Goal: Task Accomplishment & Management: Complete application form

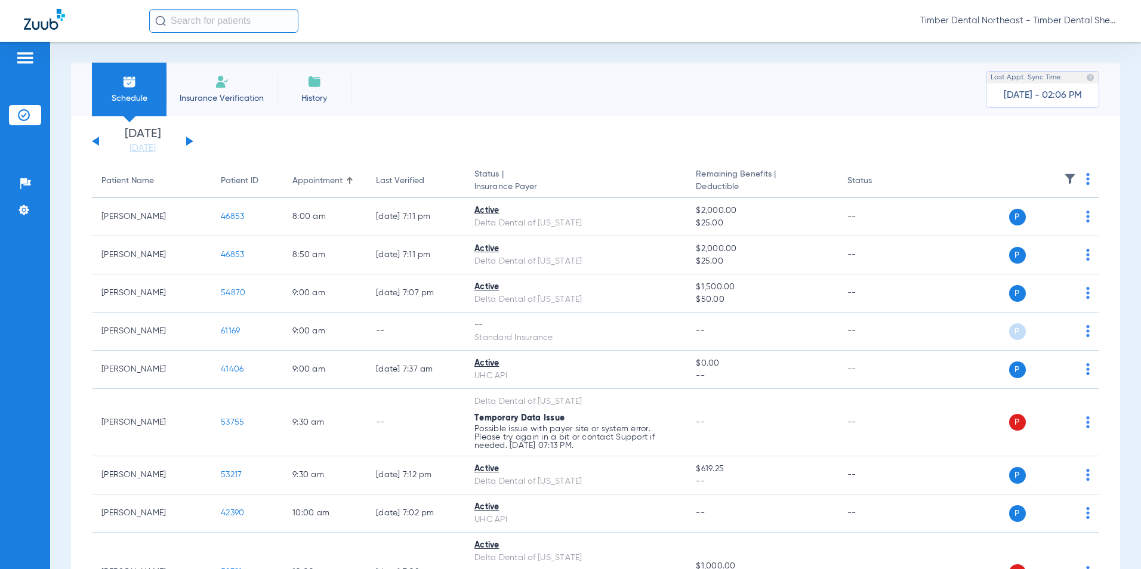
click at [239, 95] on span "Insurance Verification" at bounding box center [221, 98] width 92 height 12
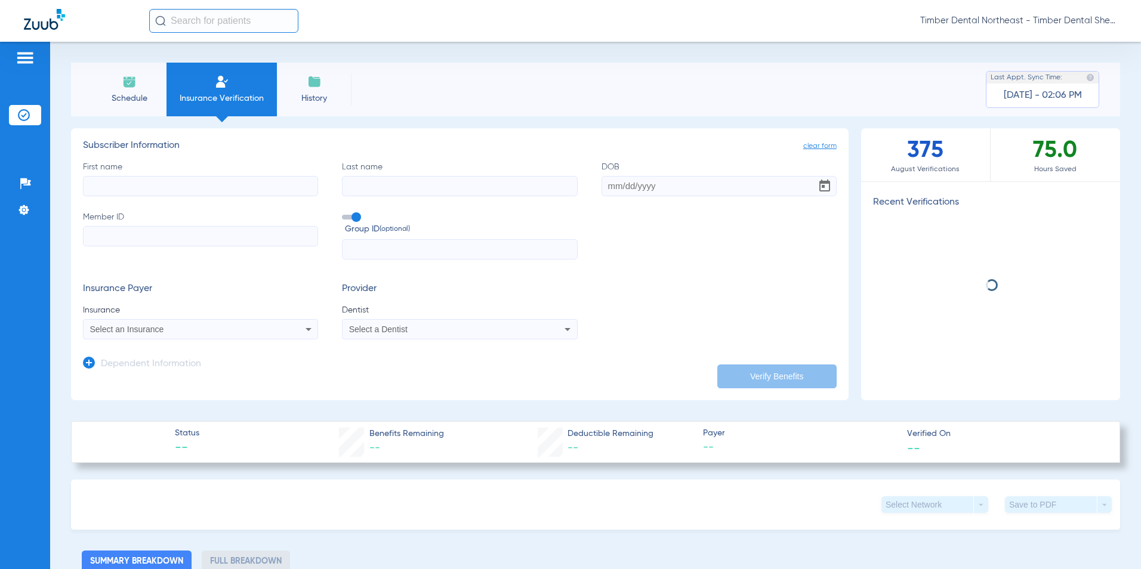
click at [189, 160] on input "First name" at bounding box center [200, 186] width 235 height 20
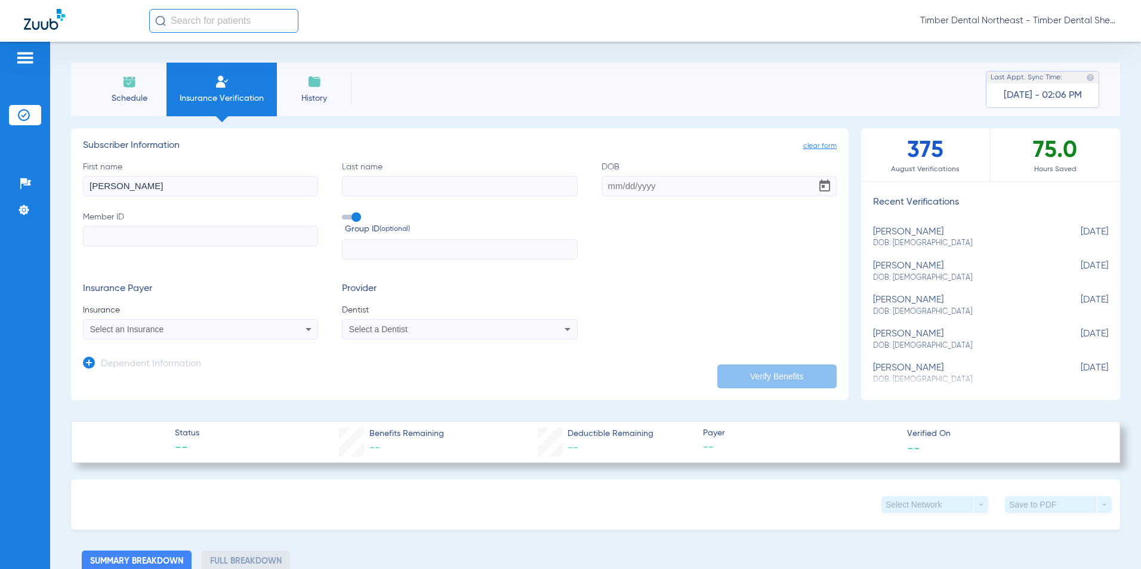
type input "[PERSON_NAME]"
type input "[DATE]"
click at [200, 160] on input "Member ID" at bounding box center [200, 236] width 235 height 20
drag, startPoint x: 204, startPoint y: 225, endPoint x: 153, endPoint y: 232, distance: 51.7
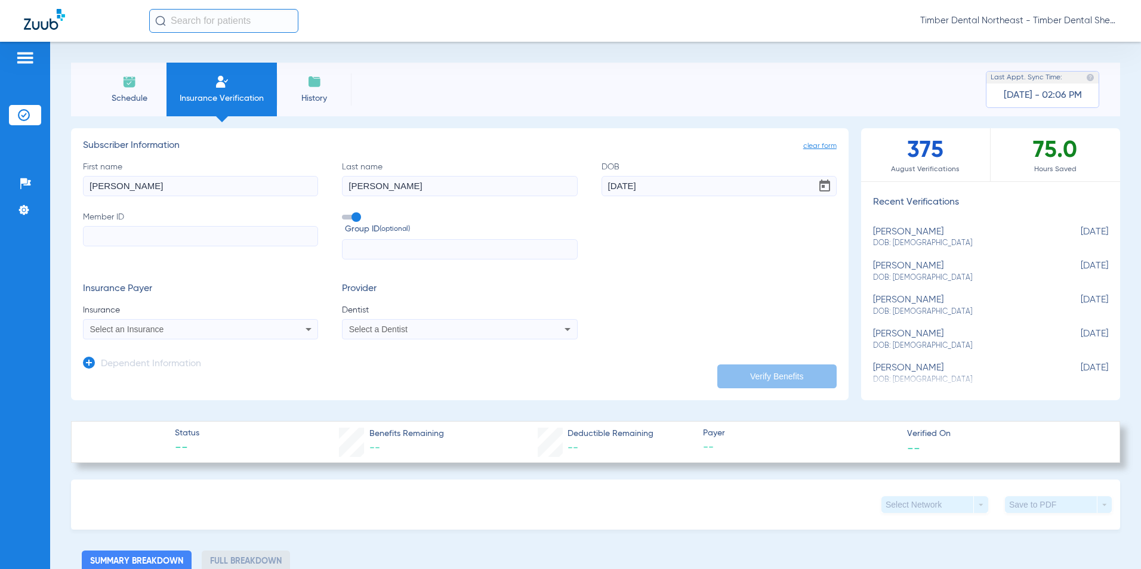
paste input "W65206117"
type input "W65206117"
click at [216, 160] on app-dependent-form "Dependent Information" at bounding box center [459, 359] width 753 height 40
click at [234, 160] on div "Select an Insurance" at bounding box center [178, 329] width 177 height 8
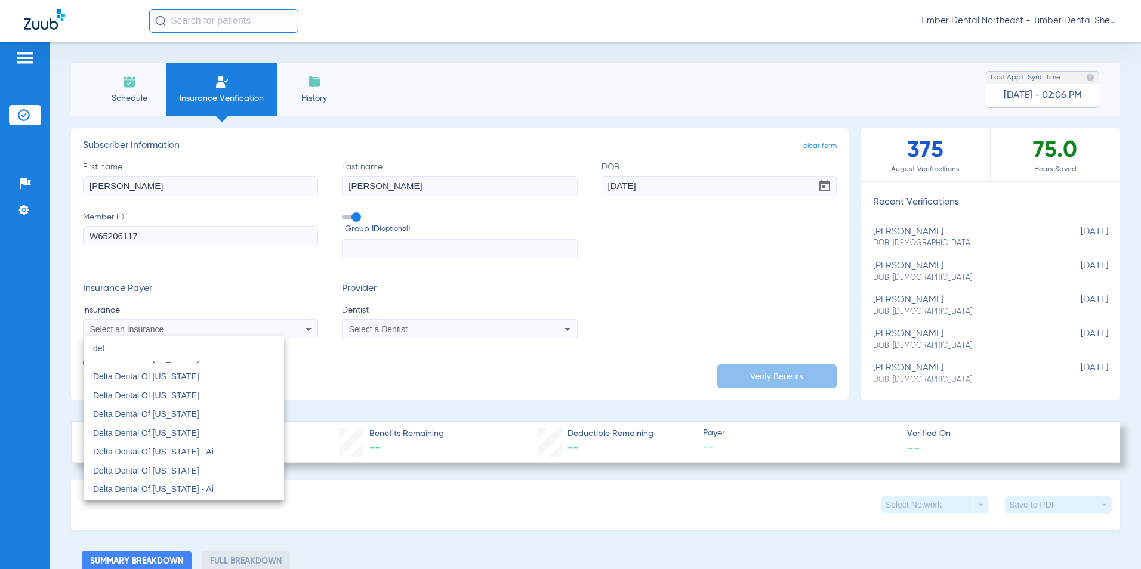
scroll to position [954, 0]
type input "del"
click at [207, 160] on mat-option "Delta Dental Of [US_STATE]" at bounding box center [184, 450] width 200 height 19
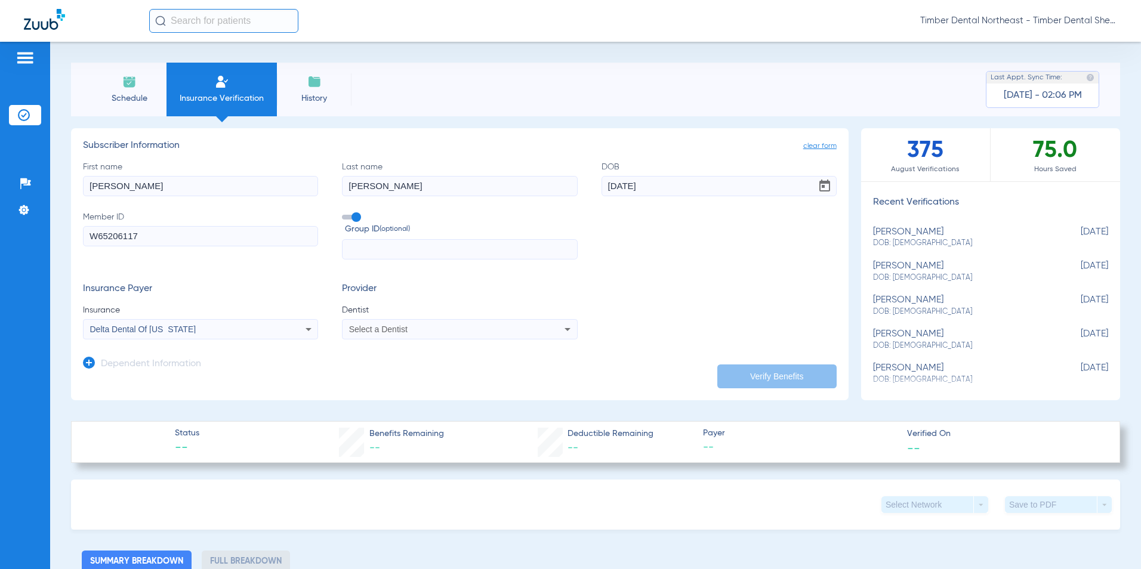
click at [474, 160] on div "Select a Dentist" at bounding box center [459, 329] width 234 height 14
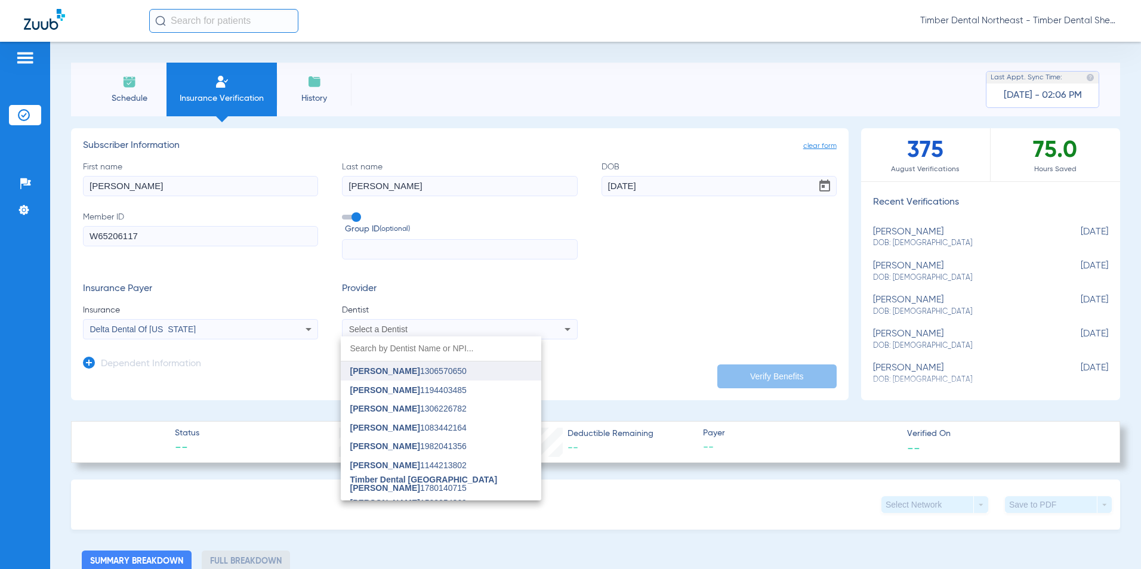
click at [453, 160] on span "[PERSON_NAME] 1306570650" at bounding box center [408, 371] width 116 height 8
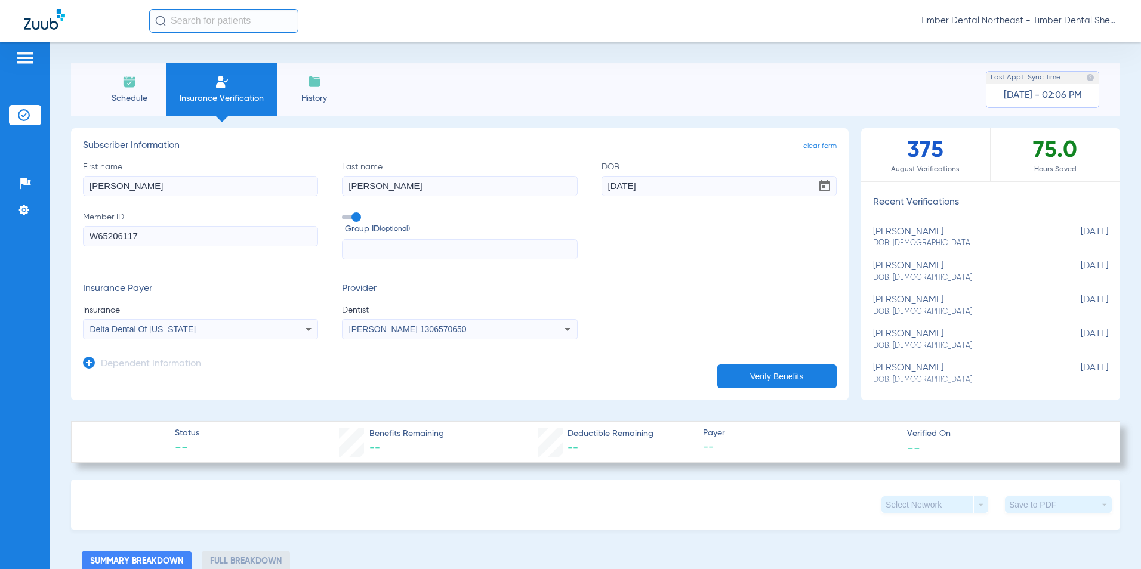
click at [474, 160] on button "Verify Benefits" at bounding box center [776, 376] width 119 height 24
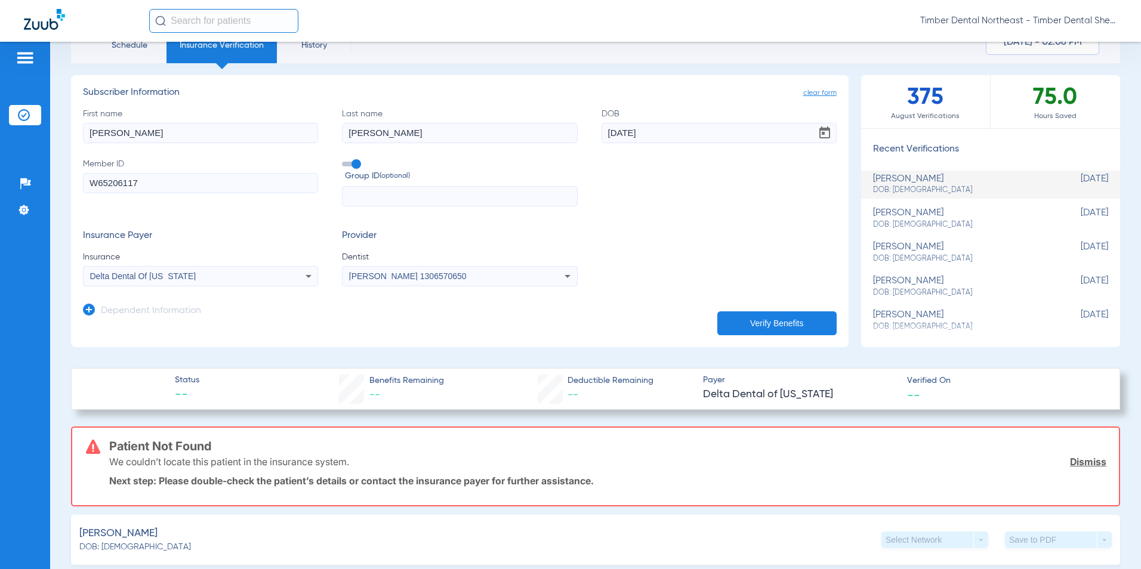
scroll to position [0, 0]
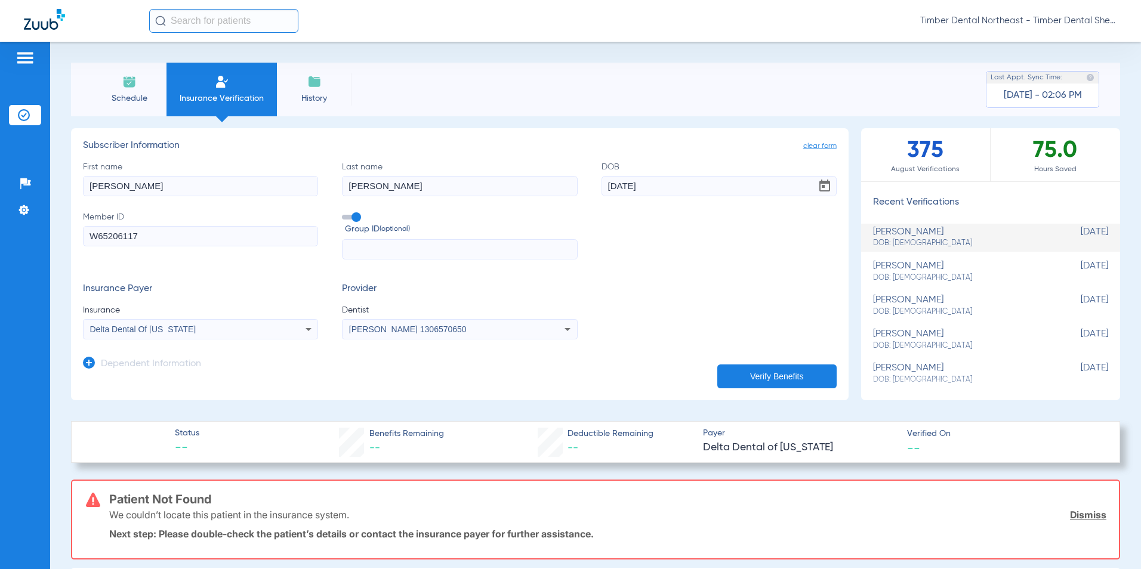
drag, startPoint x: 166, startPoint y: 190, endPoint x: 3, endPoint y: 177, distance: 163.4
click at [3, 160] on div "Patients Insurance Verification Setup Help Center Settings Schedule Insurance V…" at bounding box center [570, 326] width 1141 height 569
type input "[PERSON_NAME]"
drag, startPoint x: 436, startPoint y: 192, endPoint x: 272, endPoint y: 180, distance: 164.5
click at [272, 160] on div "First name [PERSON_NAME] Last name [PERSON_NAME] DOB [DEMOGRAPHIC_DATA] Member …" at bounding box center [459, 210] width 753 height 99
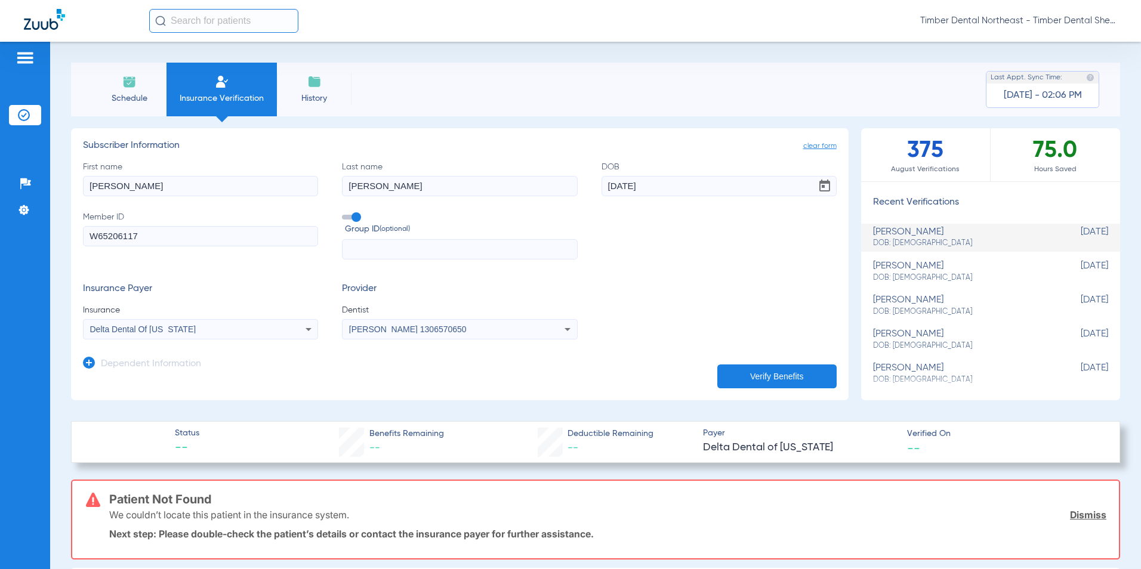
type input "[PERSON_NAME]"
drag, startPoint x: 669, startPoint y: 189, endPoint x: 426, endPoint y: 164, distance: 244.1
click at [474, 160] on div "First name [PERSON_NAME] Last name [PERSON_NAME] [DEMOGRAPHIC_DATA] Member ID W…" at bounding box center [459, 210] width 753 height 99
type input "[DATE]"
click at [474, 160] on button "Verify Benefits" at bounding box center [776, 376] width 119 height 24
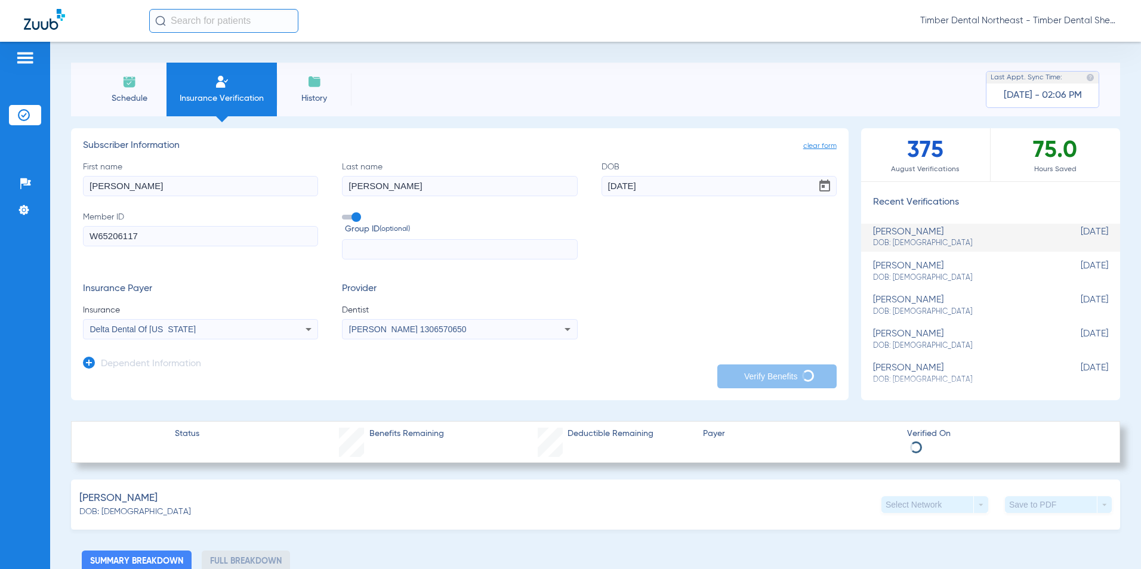
drag, startPoint x: 636, startPoint y: 492, endPoint x: 582, endPoint y: 489, distance: 54.4
click at [474, 160] on div "[PERSON_NAME]: [DEMOGRAPHIC_DATA] Select Network arrow_drop_down Save to PDF ar…" at bounding box center [595, 505] width 1049 height 50
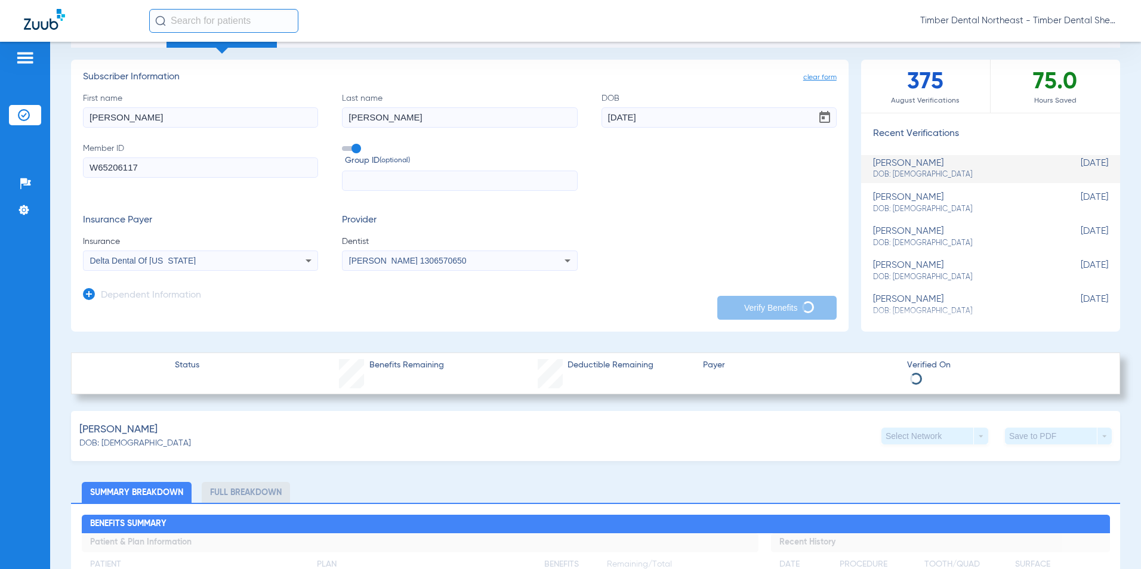
scroll to position [179, 0]
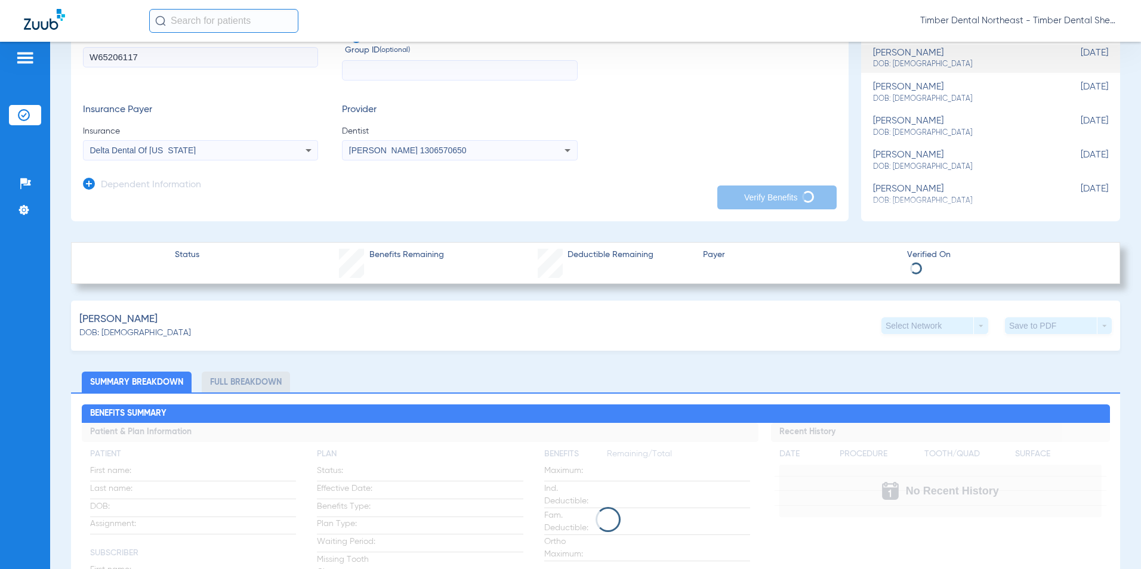
click at [122, 160] on span "[PERSON_NAME]" at bounding box center [118, 319] width 78 height 15
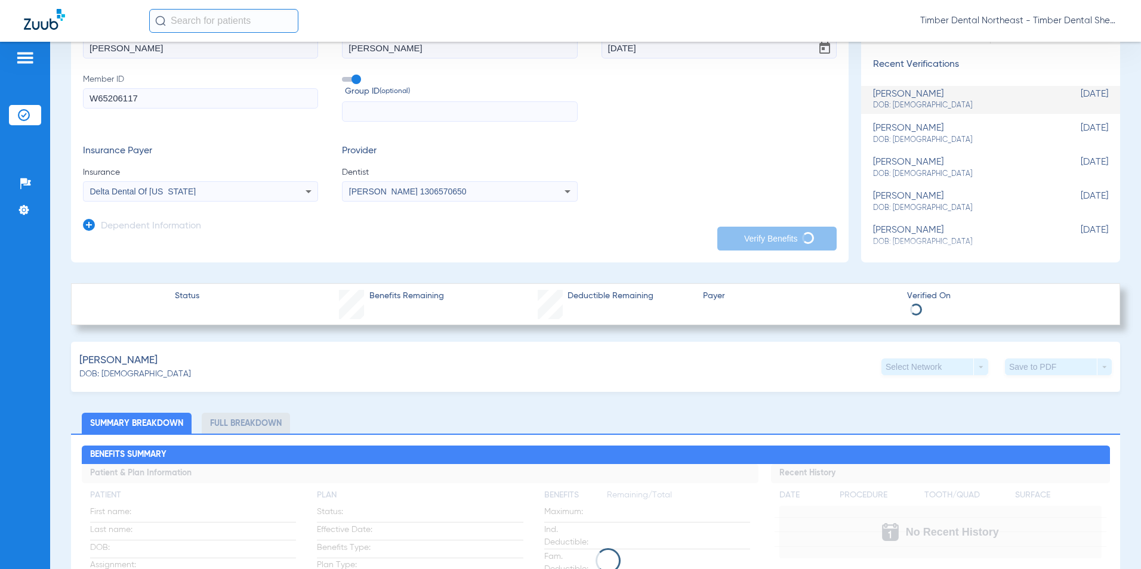
scroll to position [0, 0]
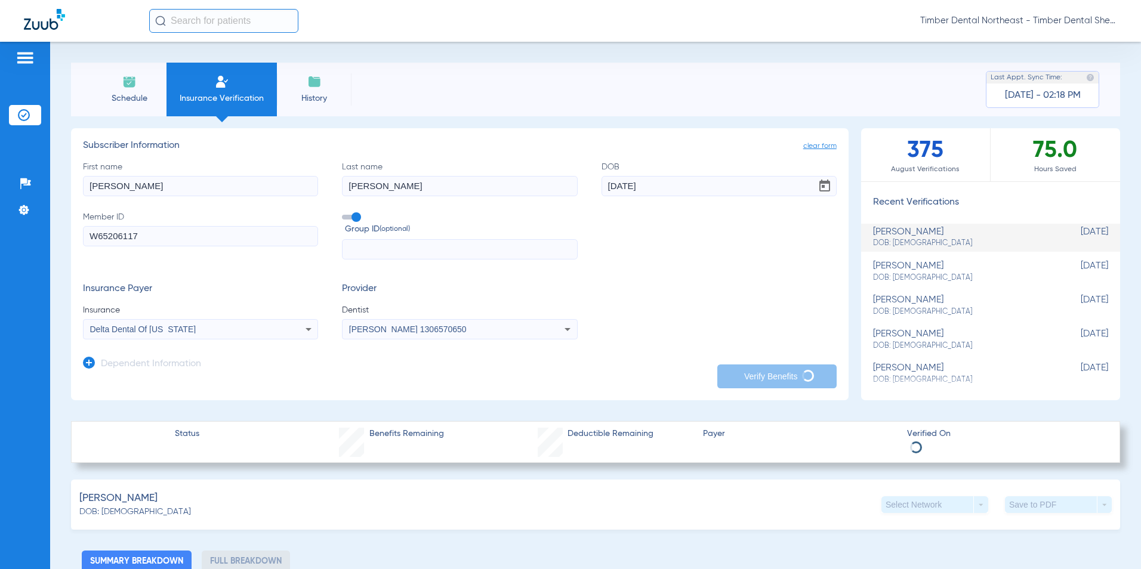
click at [156, 160] on input "W65206117" at bounding box center [200, 236] width 235 height 20
click at [305, 160] on icon at bounding box center [308, 329] width 14 height 14
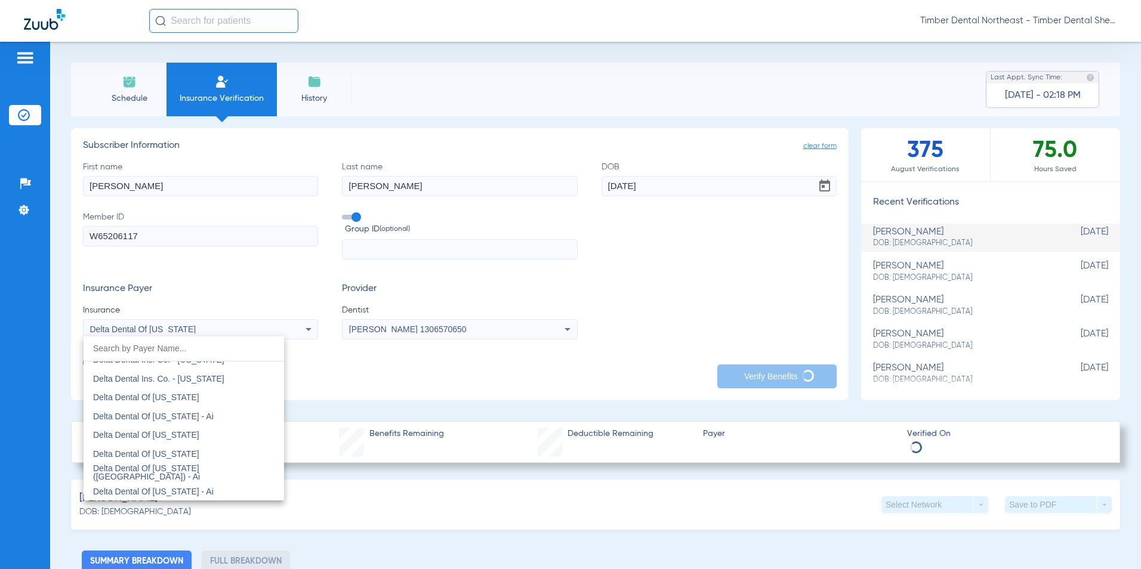
scroll to position [2212, 0]
click at [474, 160] on div at bounding box center [570, 284] width 1141 height 569
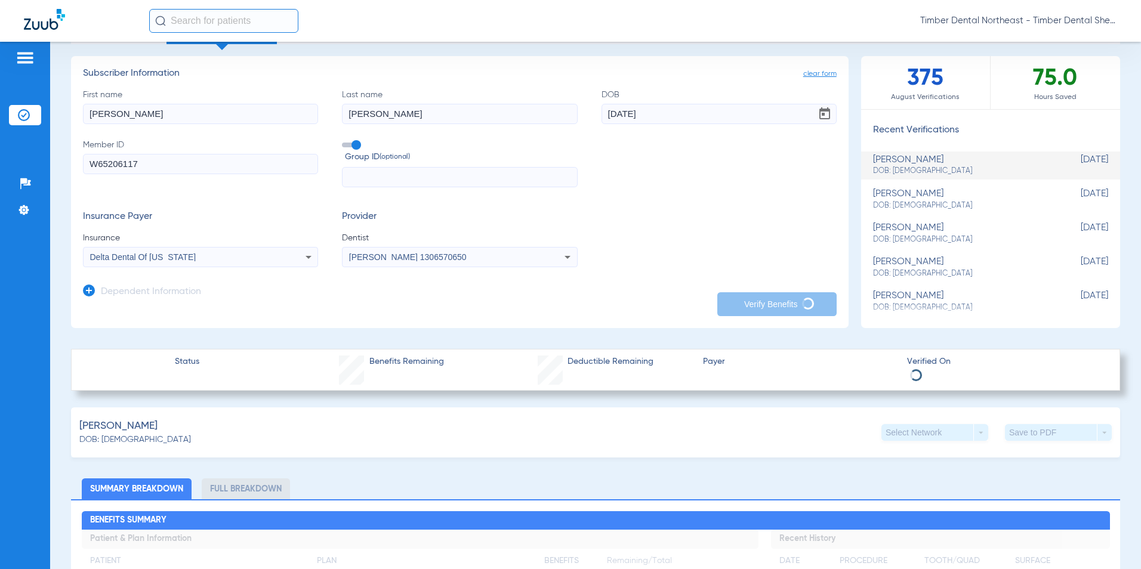
scroll to position [0, 0]
